Goal: Information Seeking & Learning: Learn about a topic

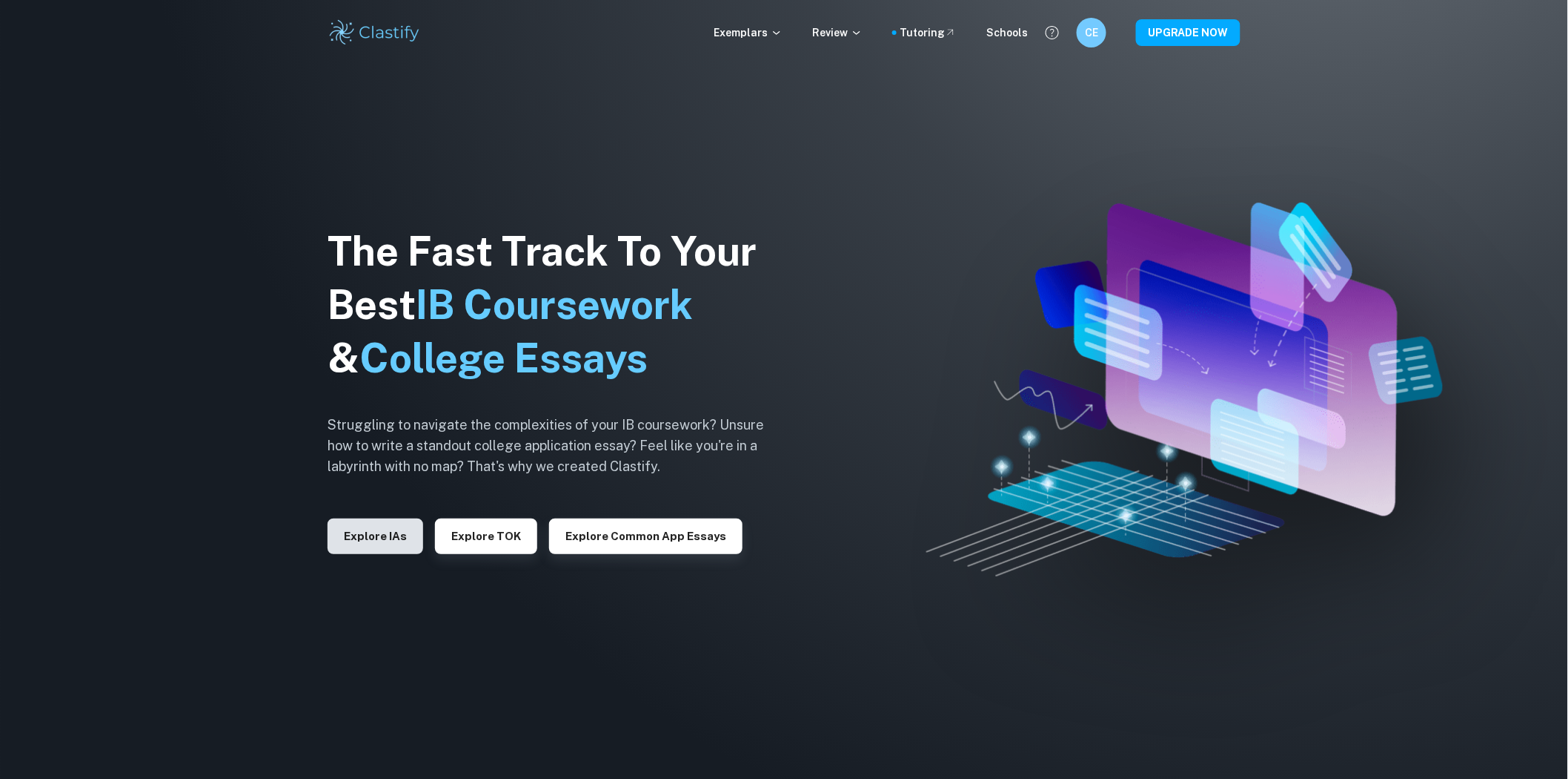
click at [341, 530] on button "Explore IAs" at bounding box center [375, 536] width 96 height 35
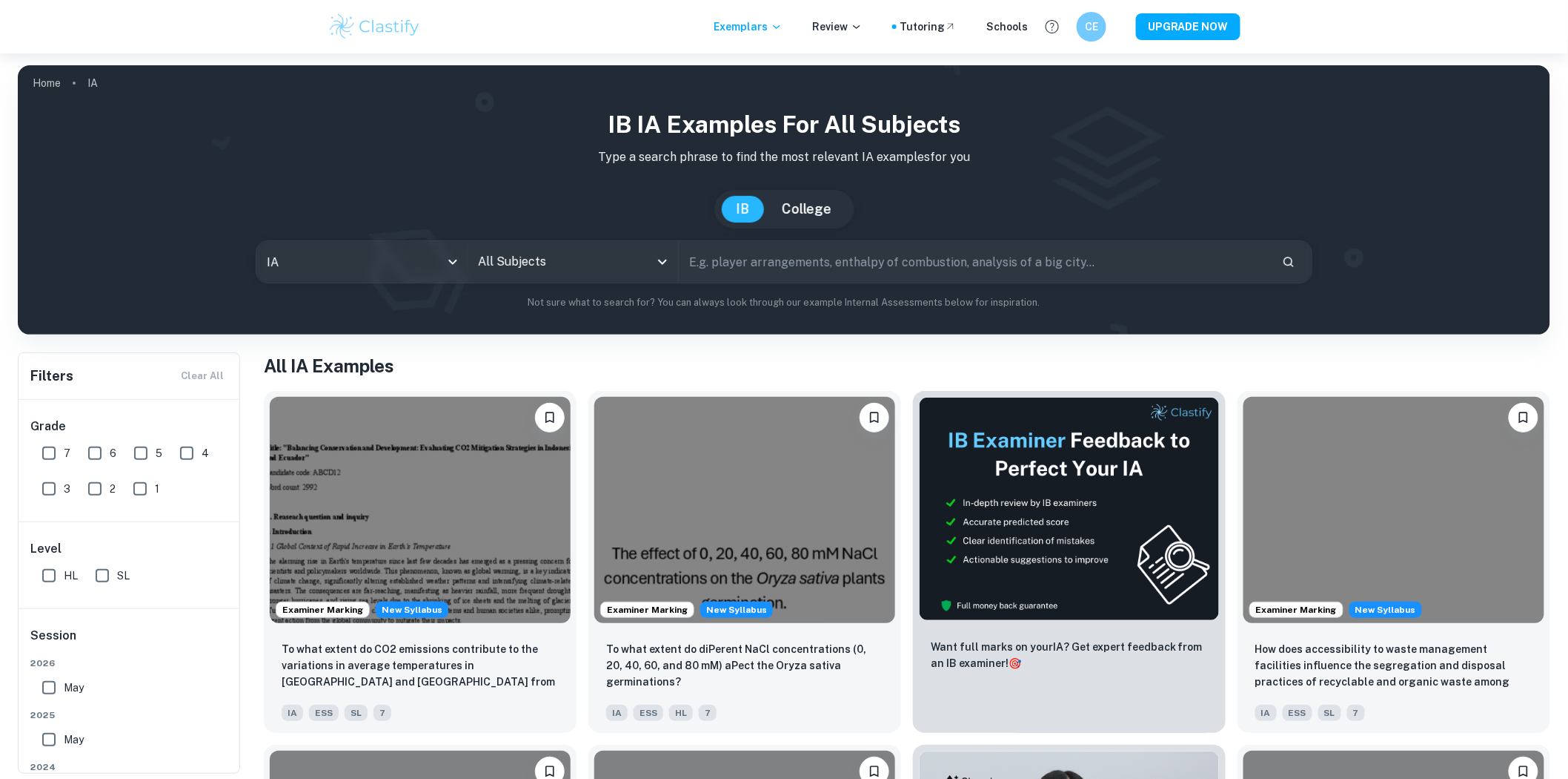
click at [531, 248] on input "All Subjects" at bounding box center [561, 262] width 175 height 29
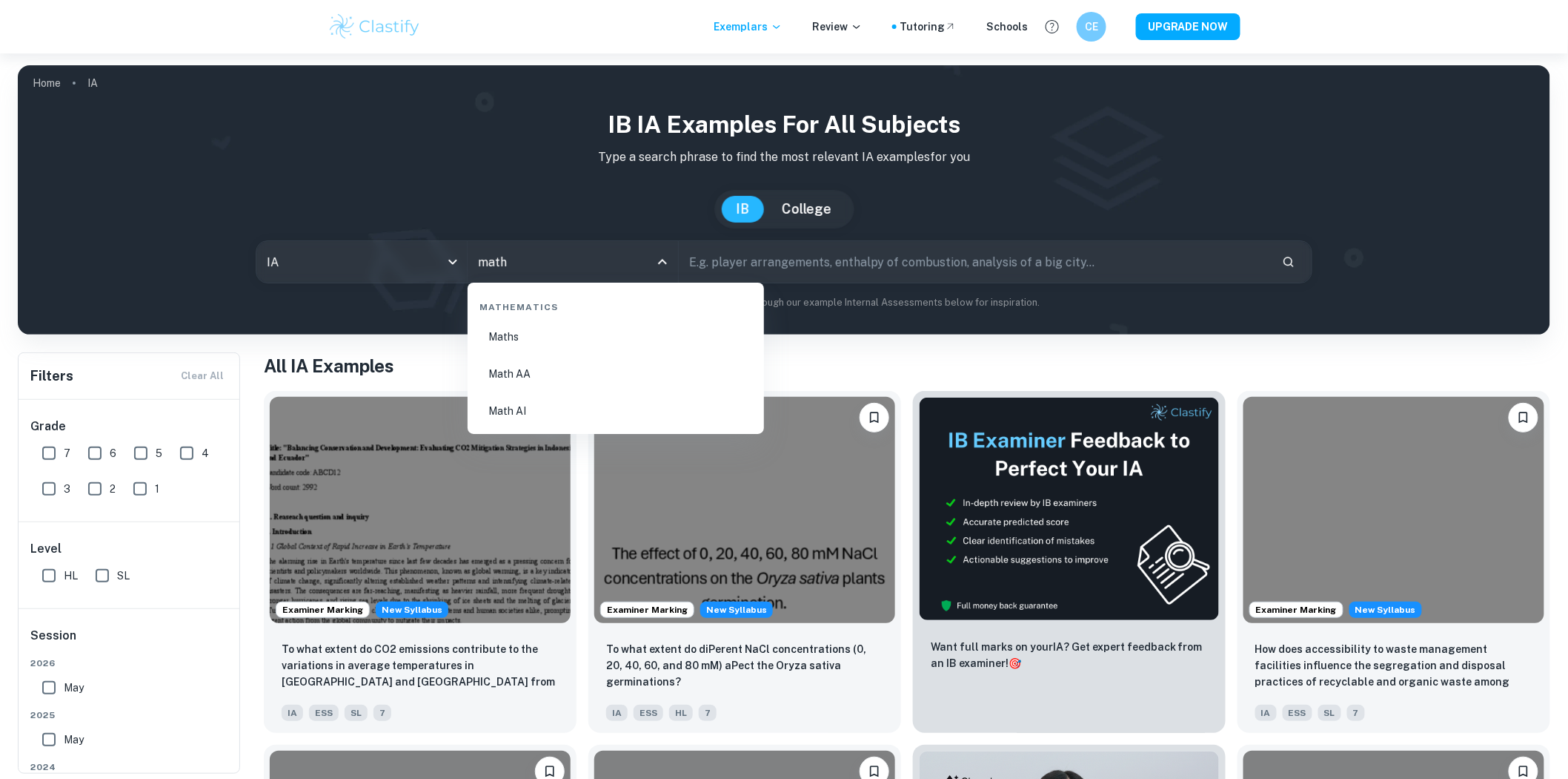
click at [516, 336] on li "Maths" at bounding box center [616, 336] width 285 height 34
type input "Maths"
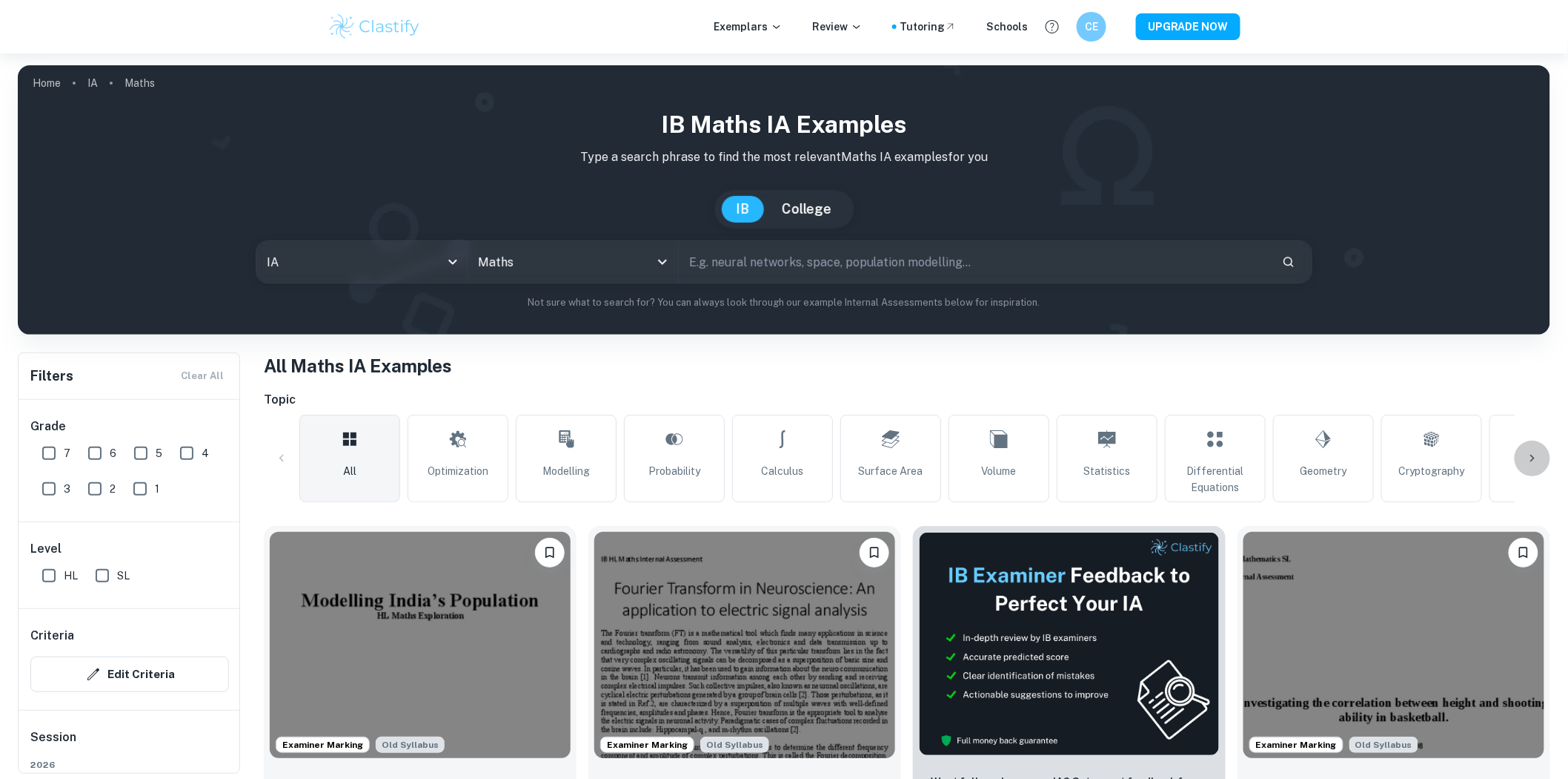
click at [1525, 459] on icon at bounding box center [1533, 459] width 15 height 15
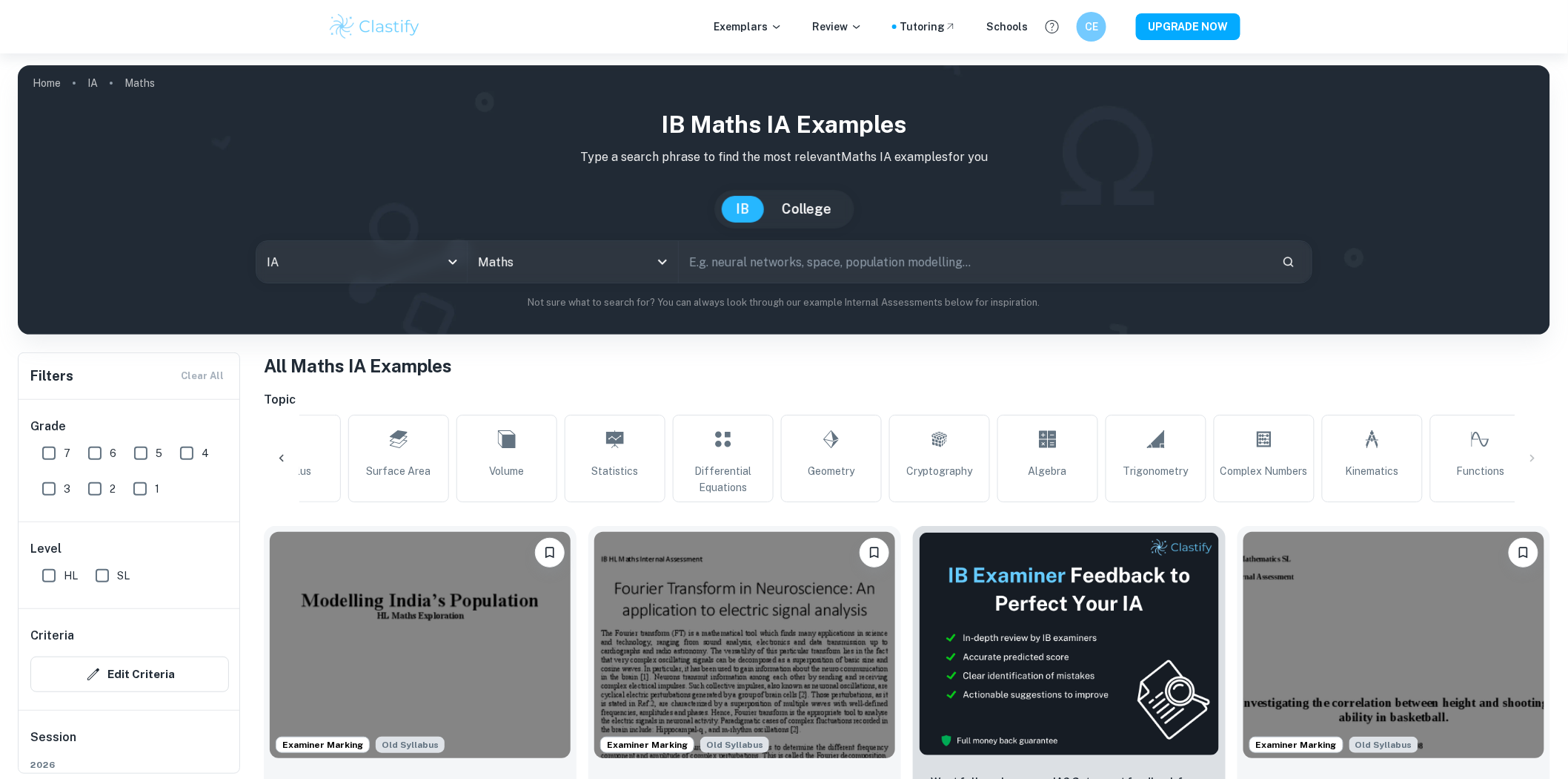
scroll to position [0, 616]
click at [836, 286] on div "IB Maths IA examples Type a search phrase to find the most relevant Maths IA ex…" at bounding box center [784, 208] width 1509 height 203
click at [836, 273] on input "text" at bounding box center [975, 262] width 592 height 42
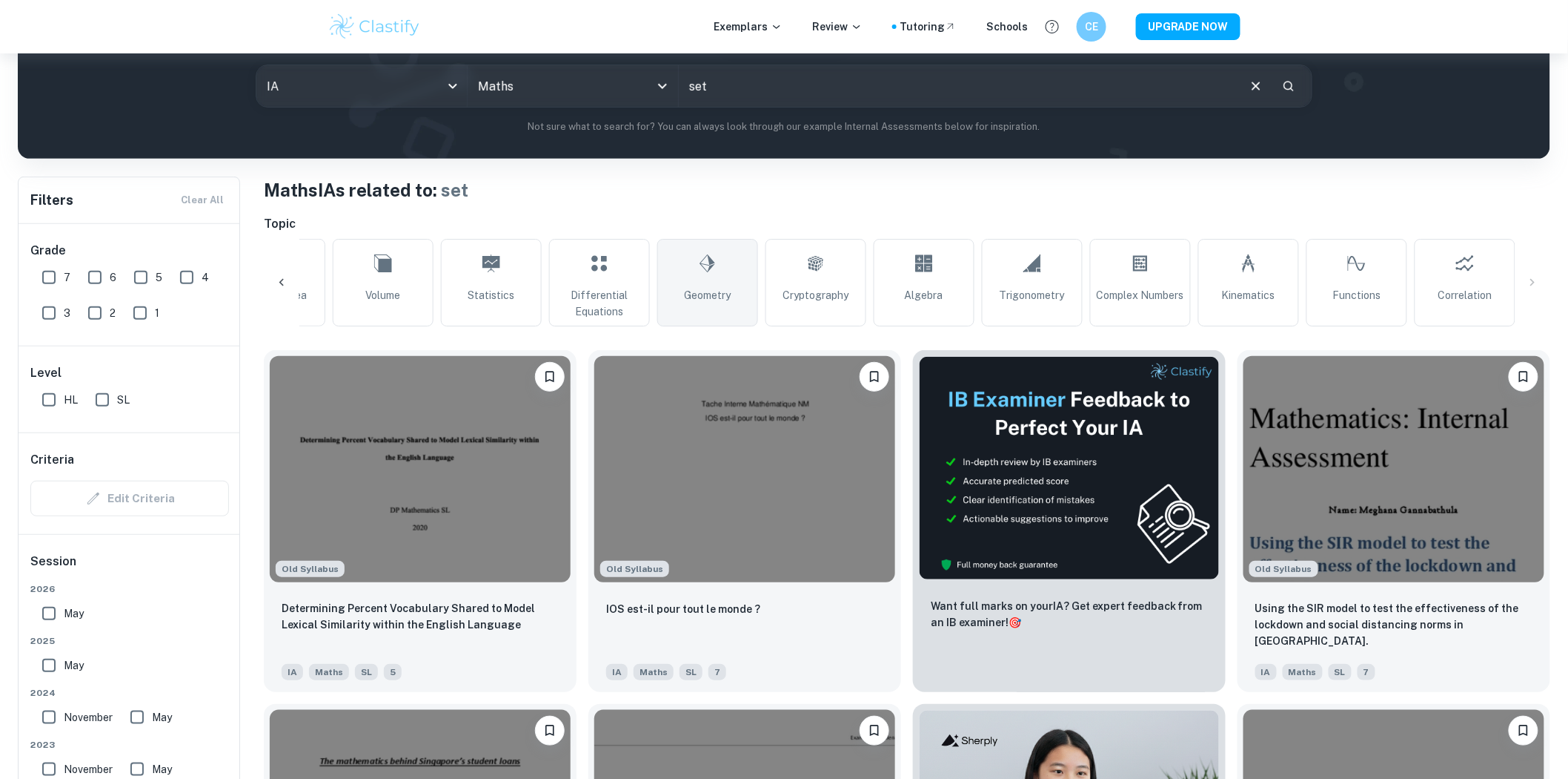
scroll to position [164, 0]
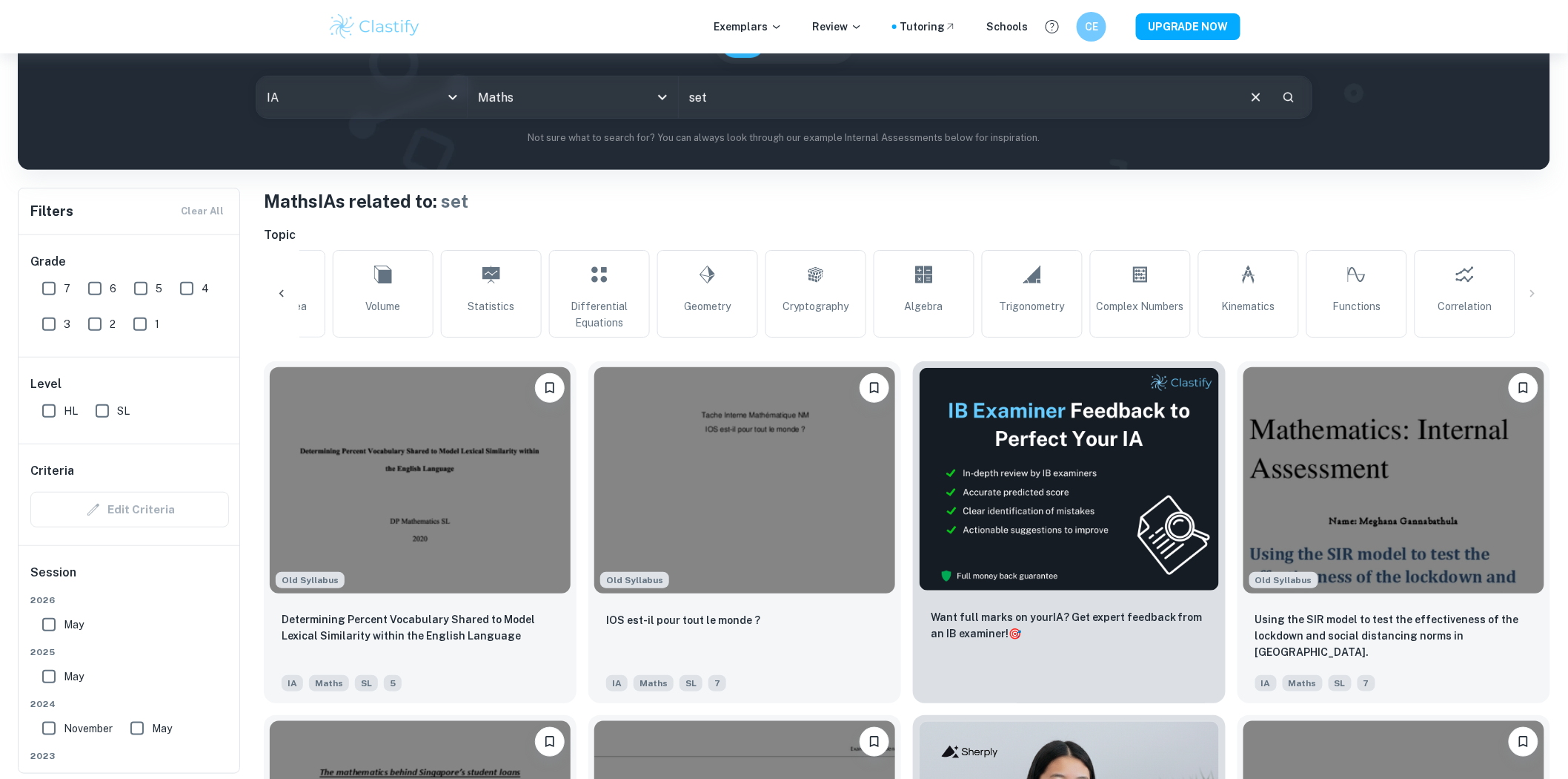
click at [1540, 294] on div "All Optimization Modelling Probability Calculus Surface Area Volume Statistics …" at bounding box center [907, 293] width 1286 height 87
click at [279, 286] on icon at bounding box center [282, 293] width 15 height 15
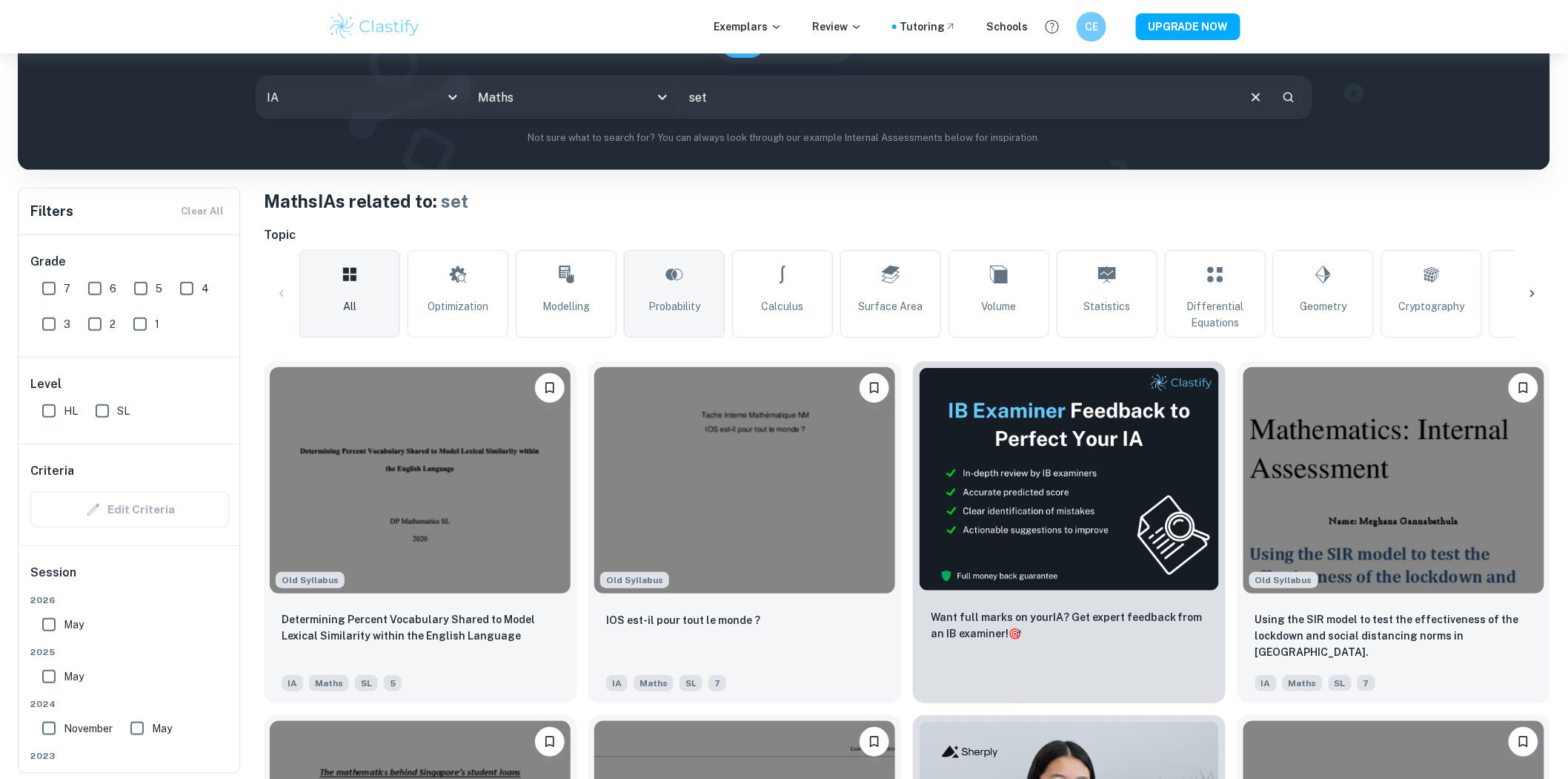
click at [704, 300] on link "Probability" at bounding box center [675, 293] width 101 height 87
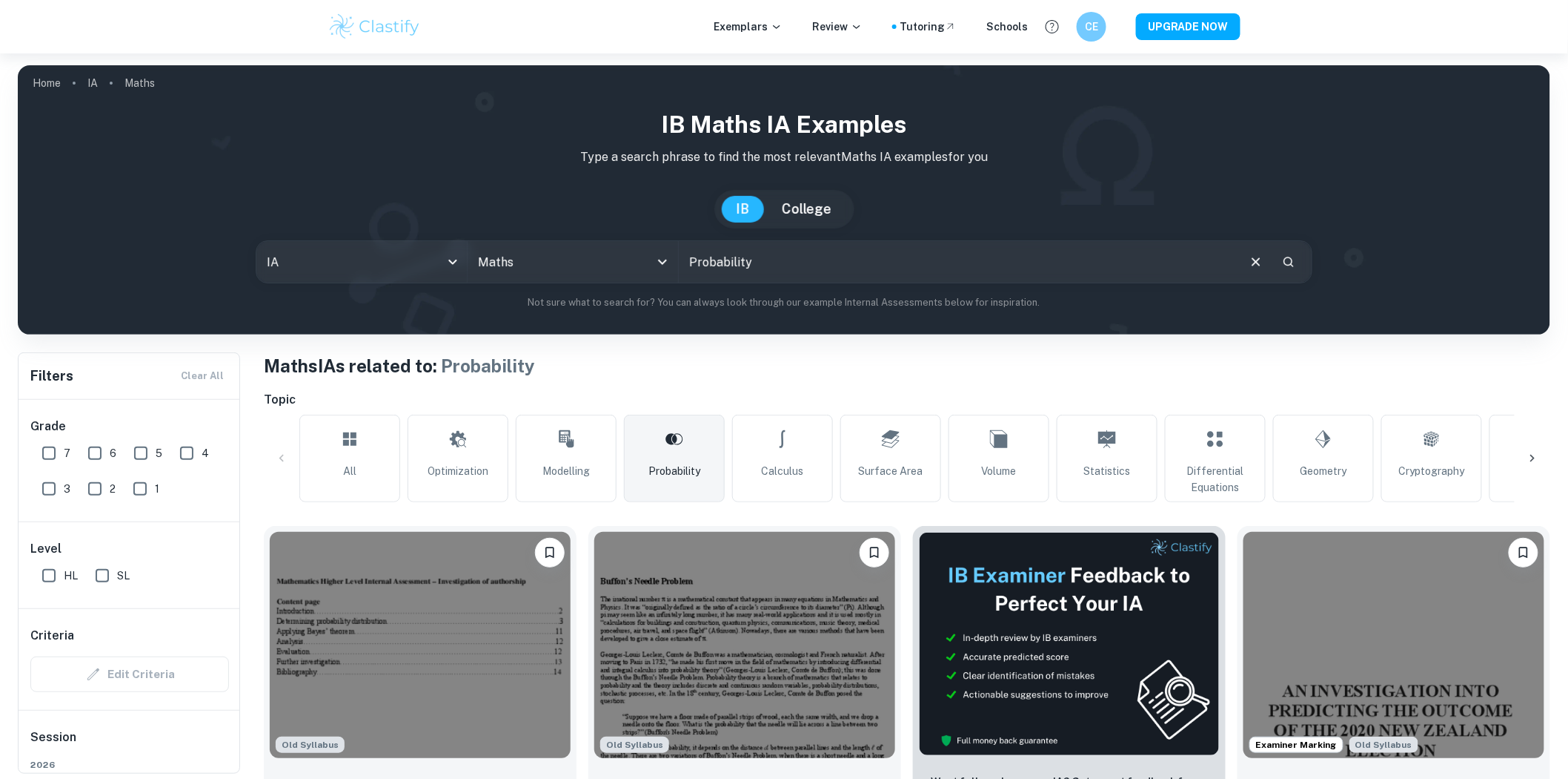
click at [842, 268] on input "Probability" at bounding box center [957, 262] width 557 height 42
paste input "Maximum Coverage Location Problem"
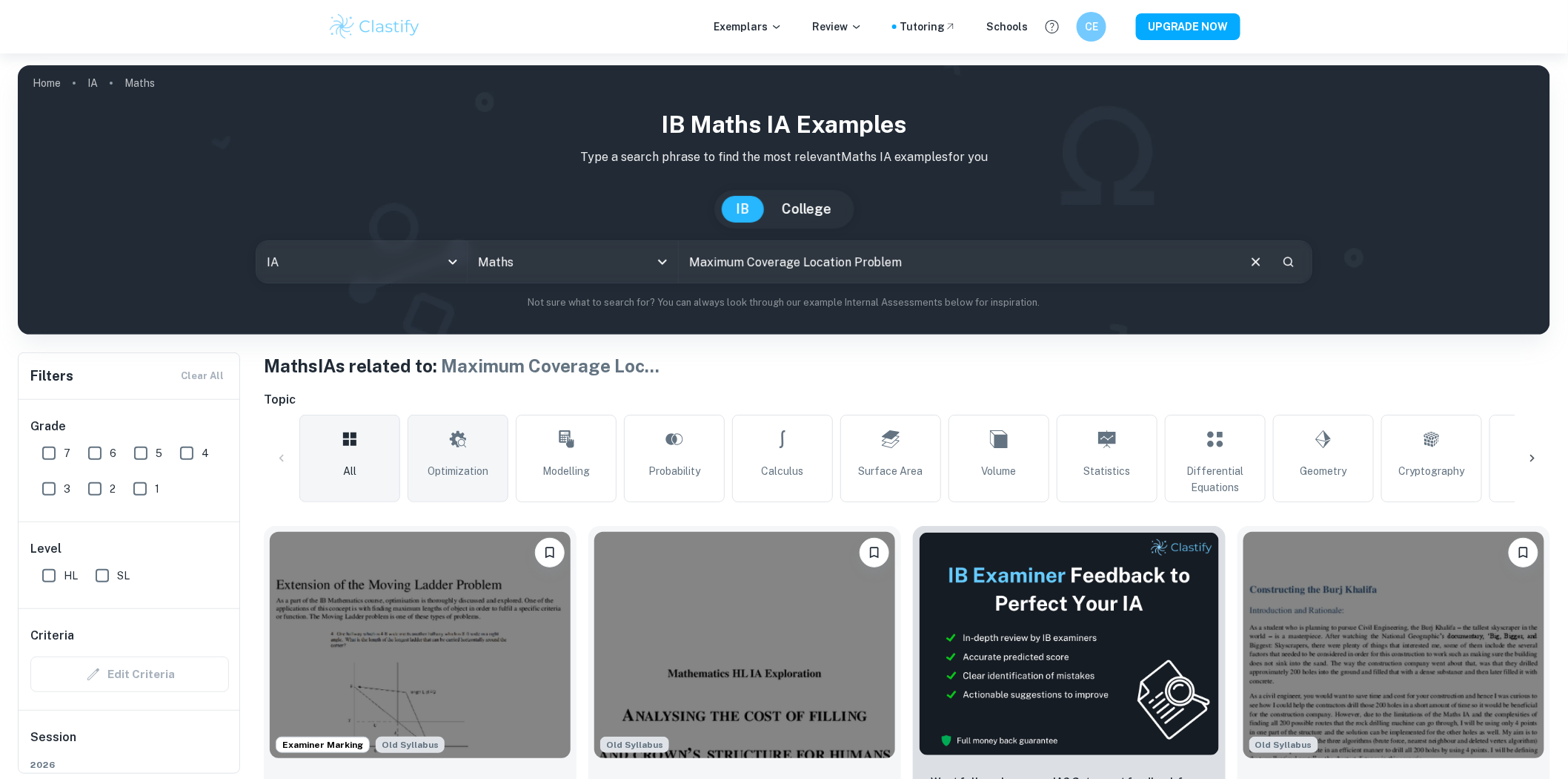
click at [458, 458] on link "Optimization" at bounding box center [458, 458] width 101 height 87
type input "Optimization"
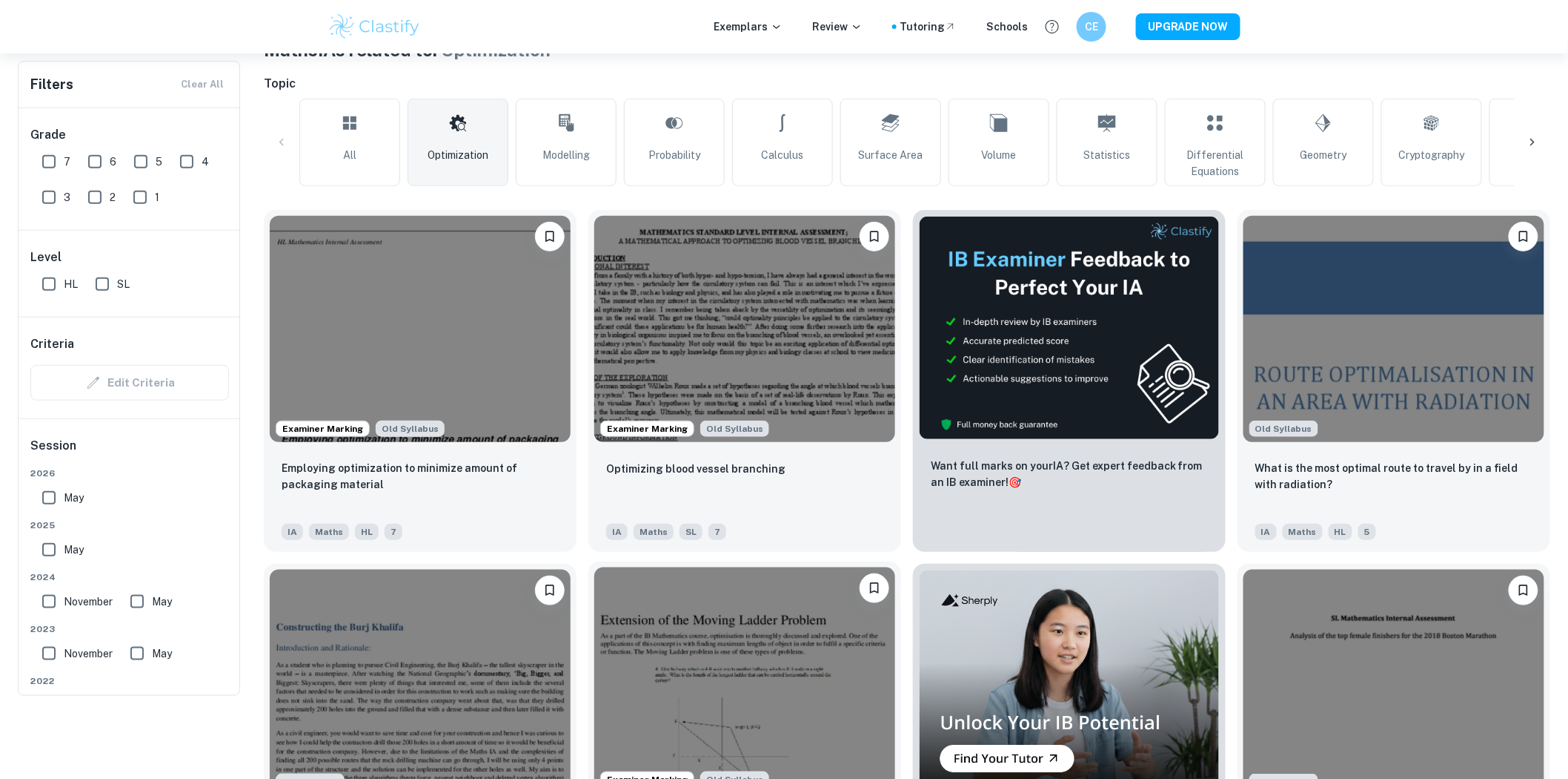
scroll to position [330, 0]
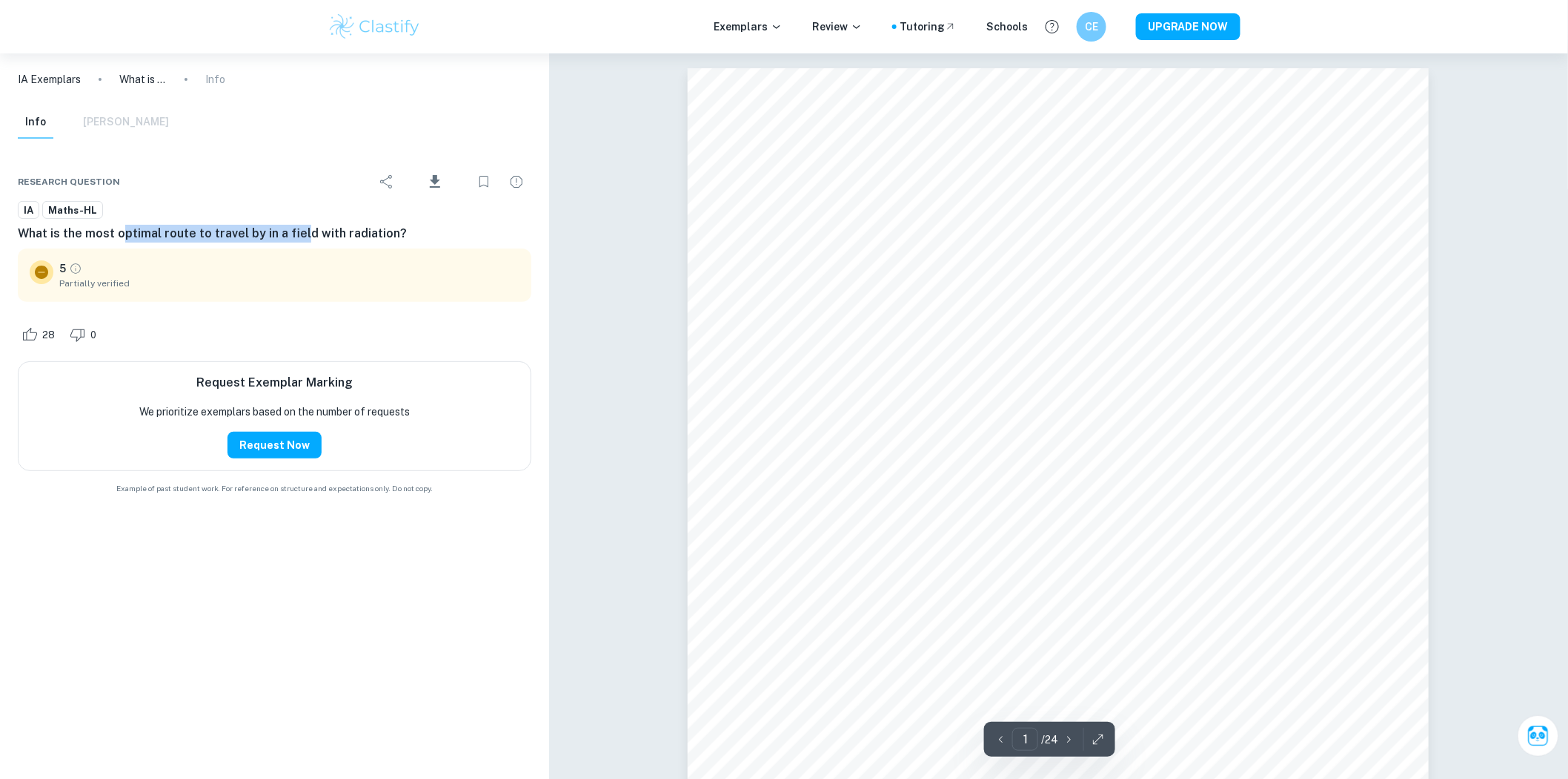
drag, startPoint x: 119, startPoint y: 235, endPoint x: 295, endPoint y: 230, distance: 176.1
click at [295, 230] on h6 "What is the most optimal route to travel by in a field with radiation?" at bounding box center [274, 233] width 514 height 18
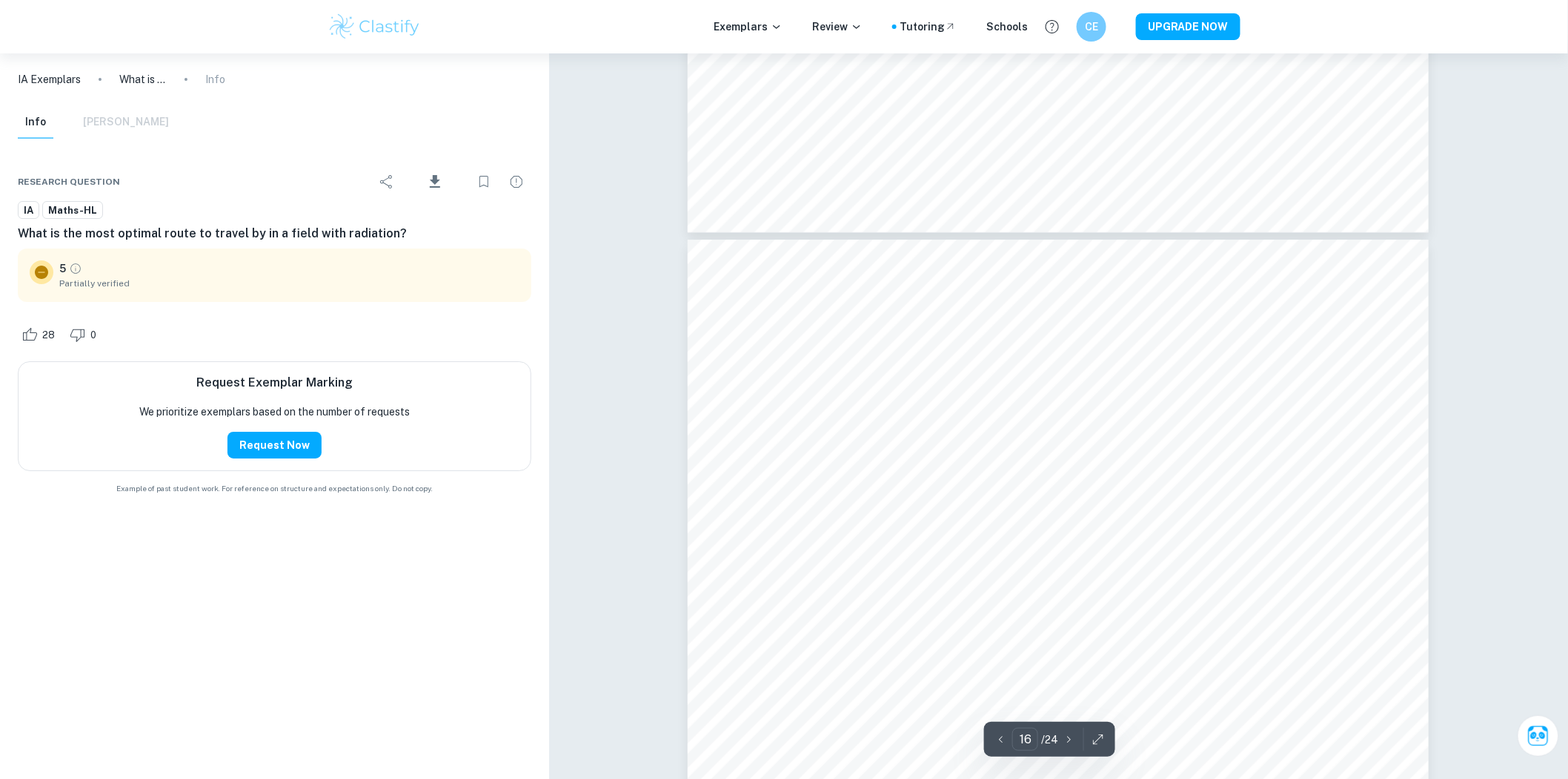
scroll to position [16707, 0]
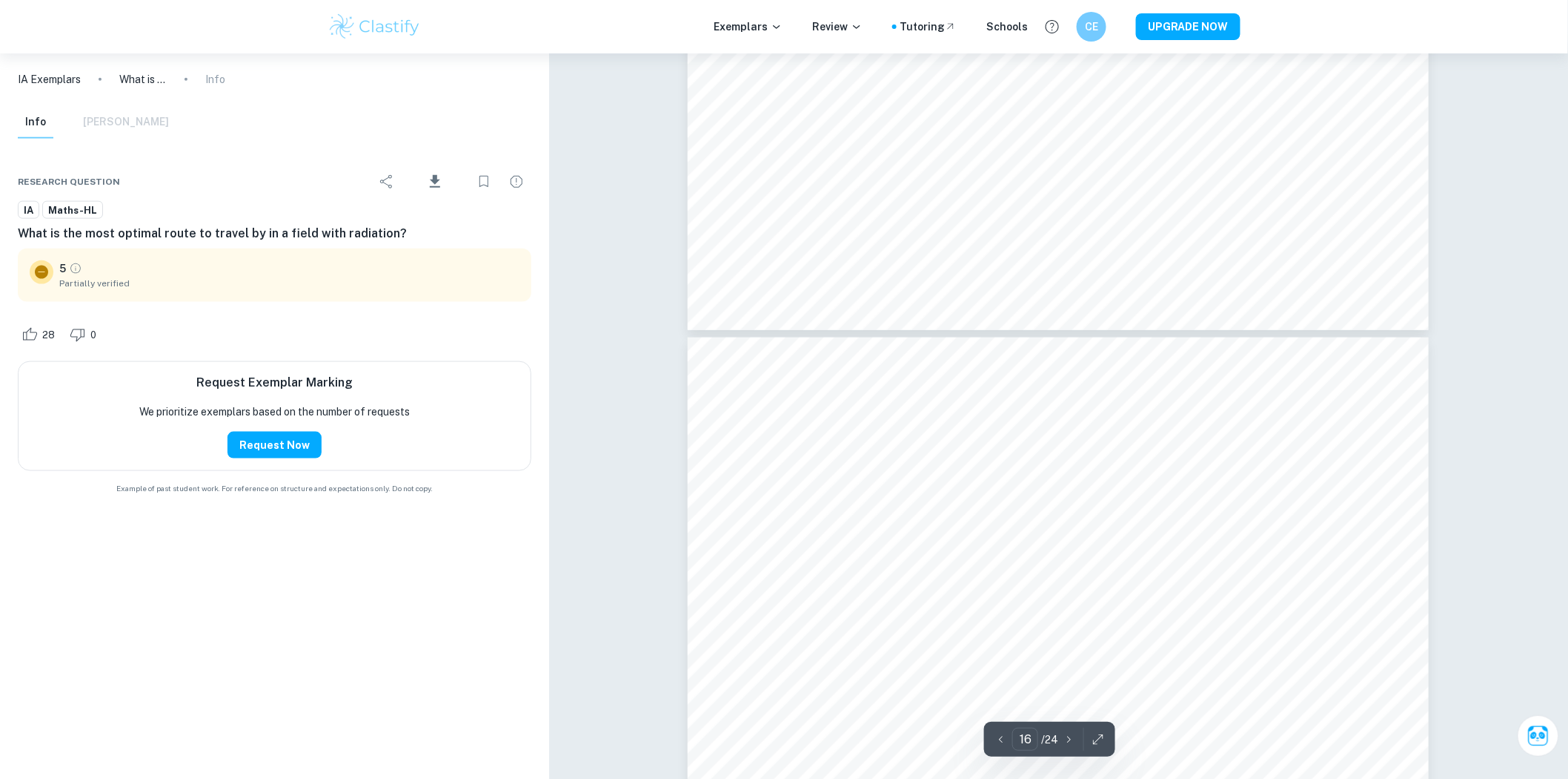
type input "17"
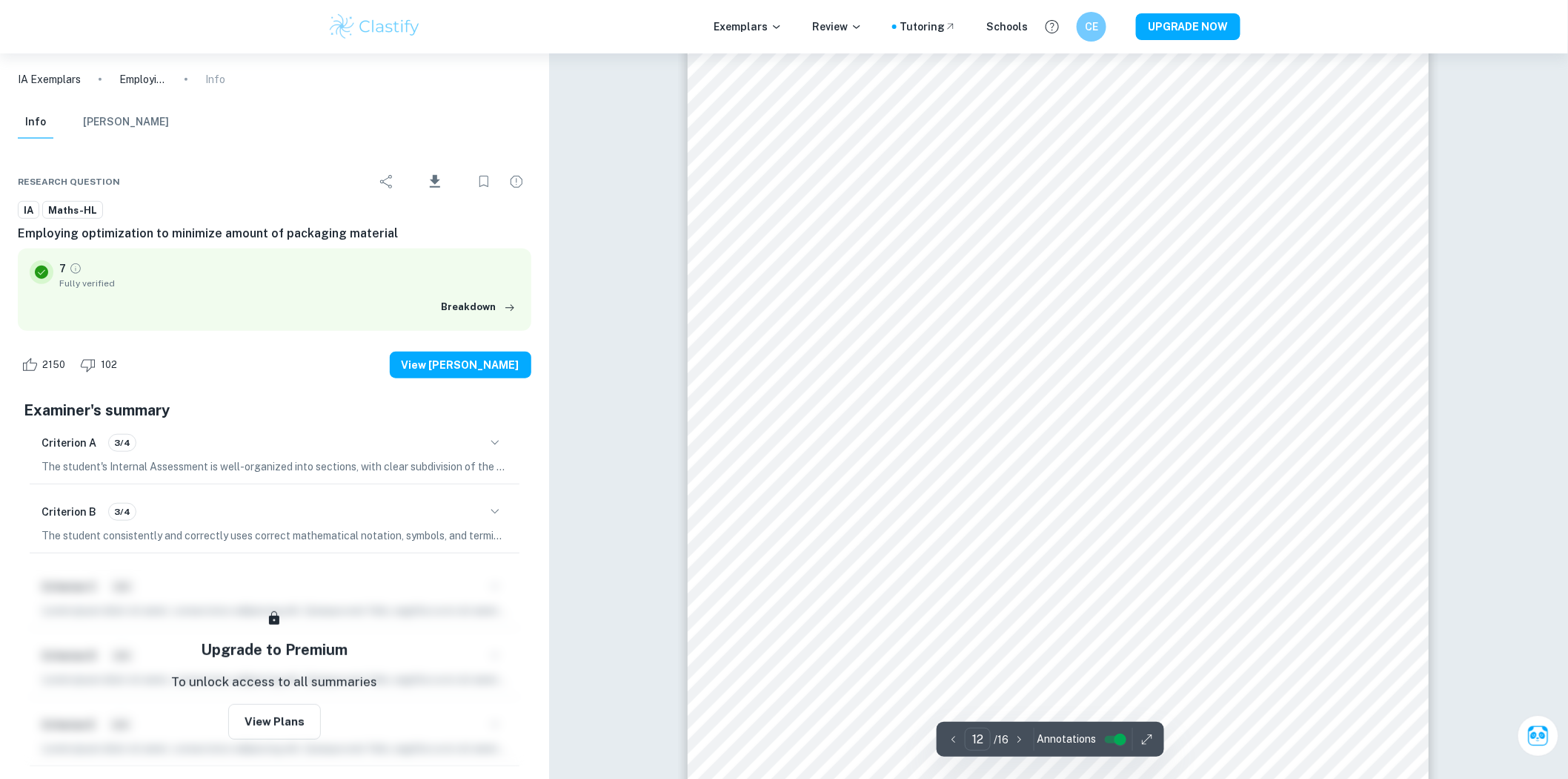
scroll to position [11999, 0]
type input "13"
